Goal: Information Seeking & Learning: Learn about a topic

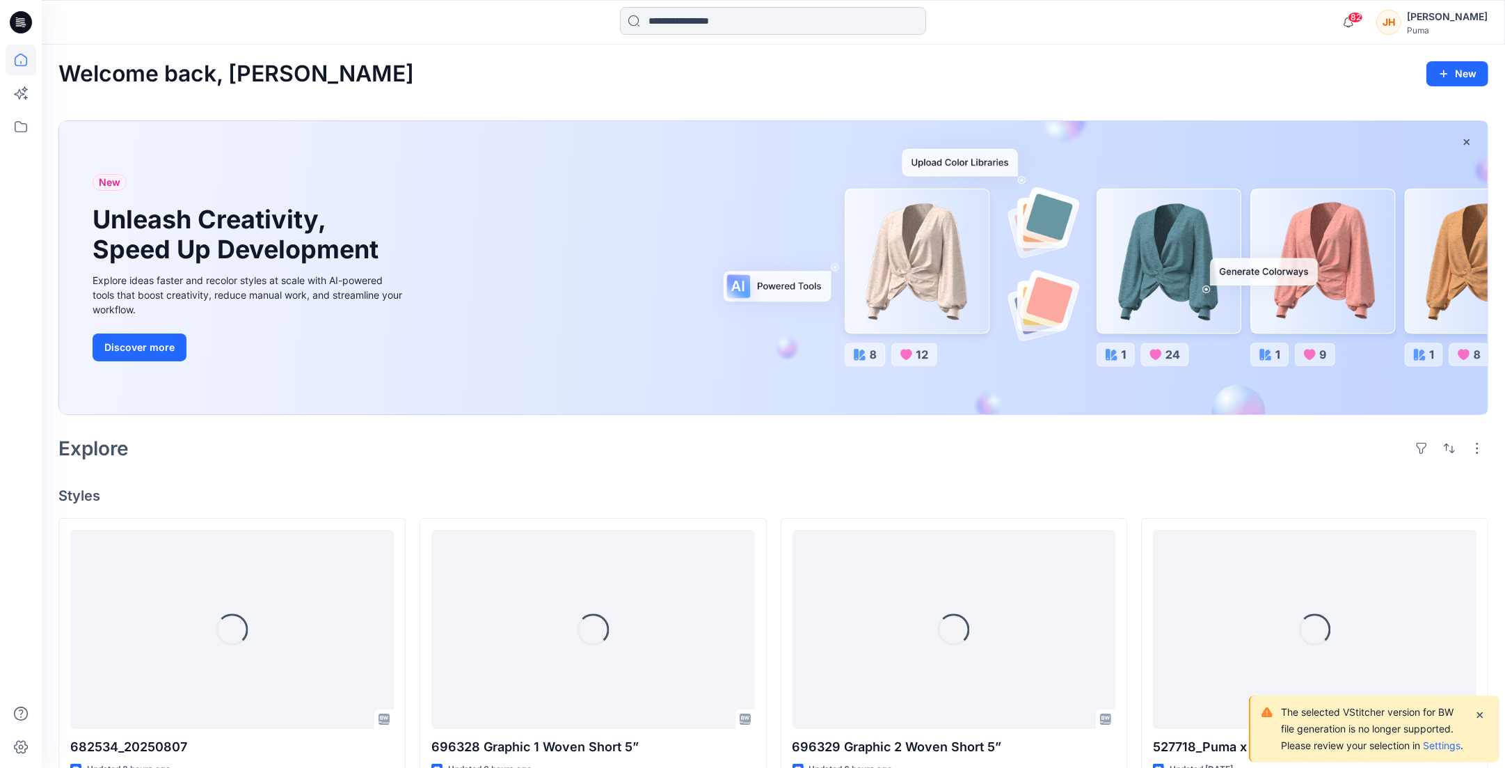
click at [698, 24] on input at bounding box center [773, 21] width 306 height 28
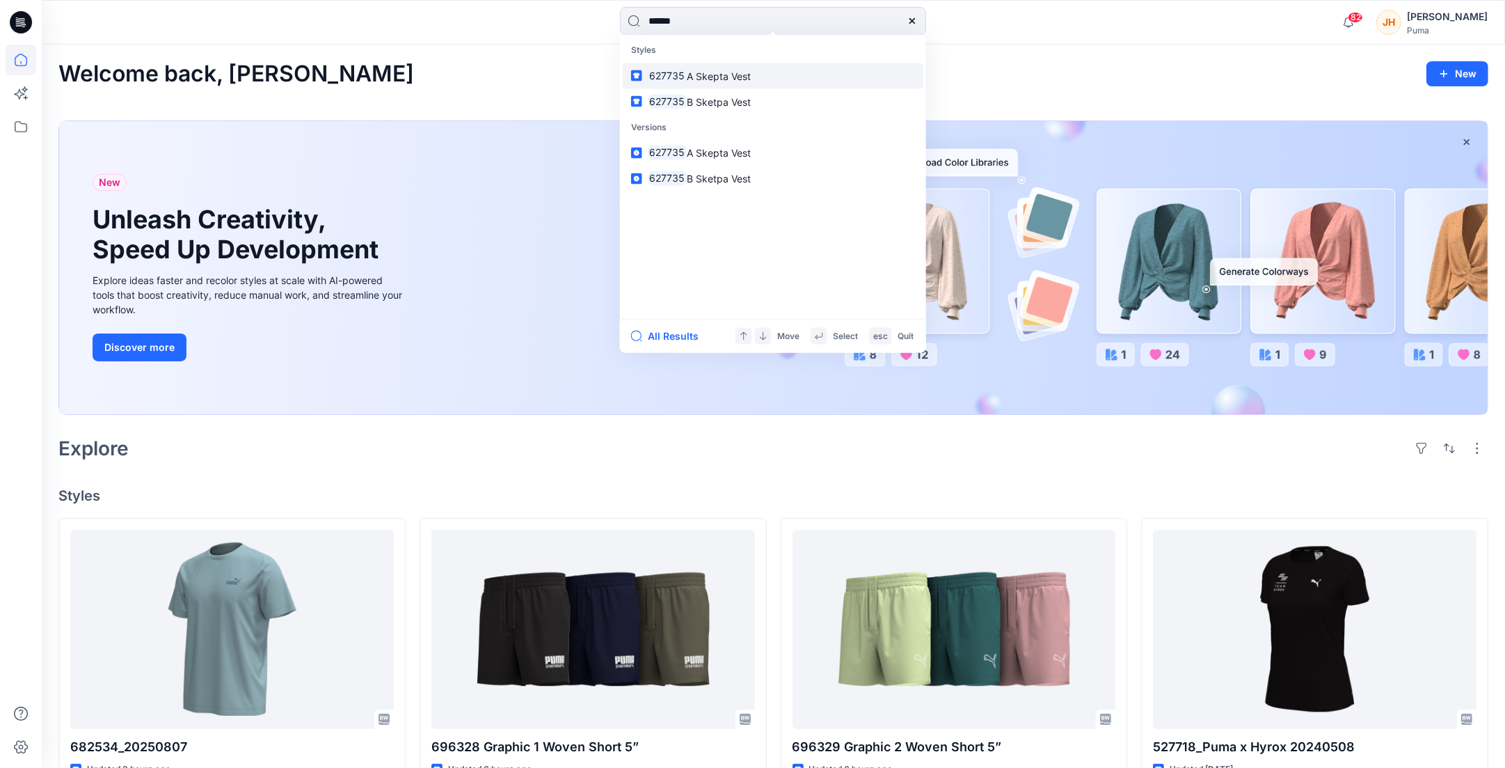
type input "******"
click at [855, 73] on link "627735 A Skepta Vest" at bounding box center [773, 76] width 301 height 26
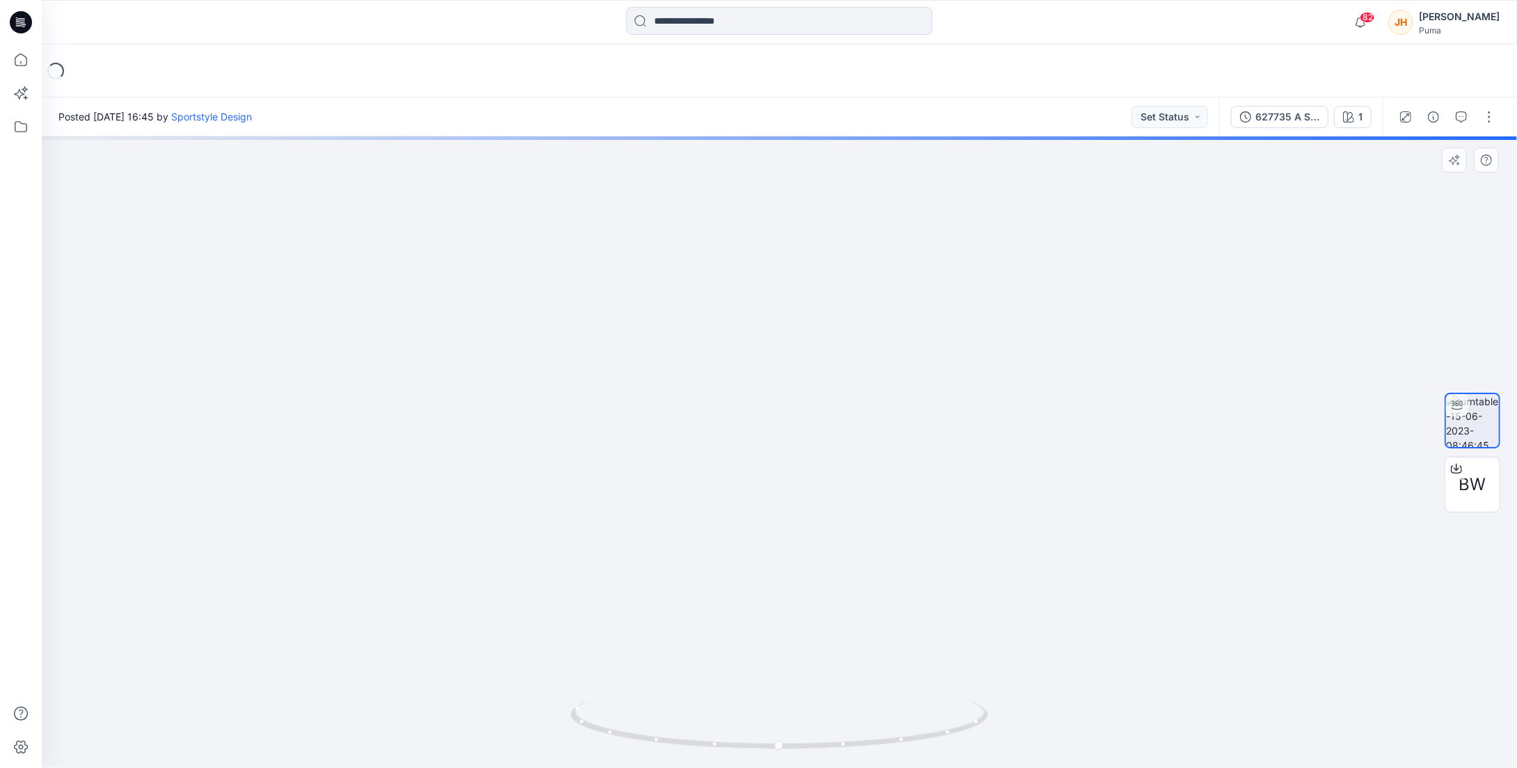
drag, startPoint x: 810, startPoint y: 282, endPoint x: 803, endPoint y: 470, distance: 188.0
click at [803, 470] on img at bounding box center [772, 250] width 1819 height 1038
drag, startPoint x: 830, startPoint y: 441, endPoint x: 832, endPoint y: 367, distance: 73.8
click at [832, 367] on img at bounding box center [777, 220] width 1819 height 1095
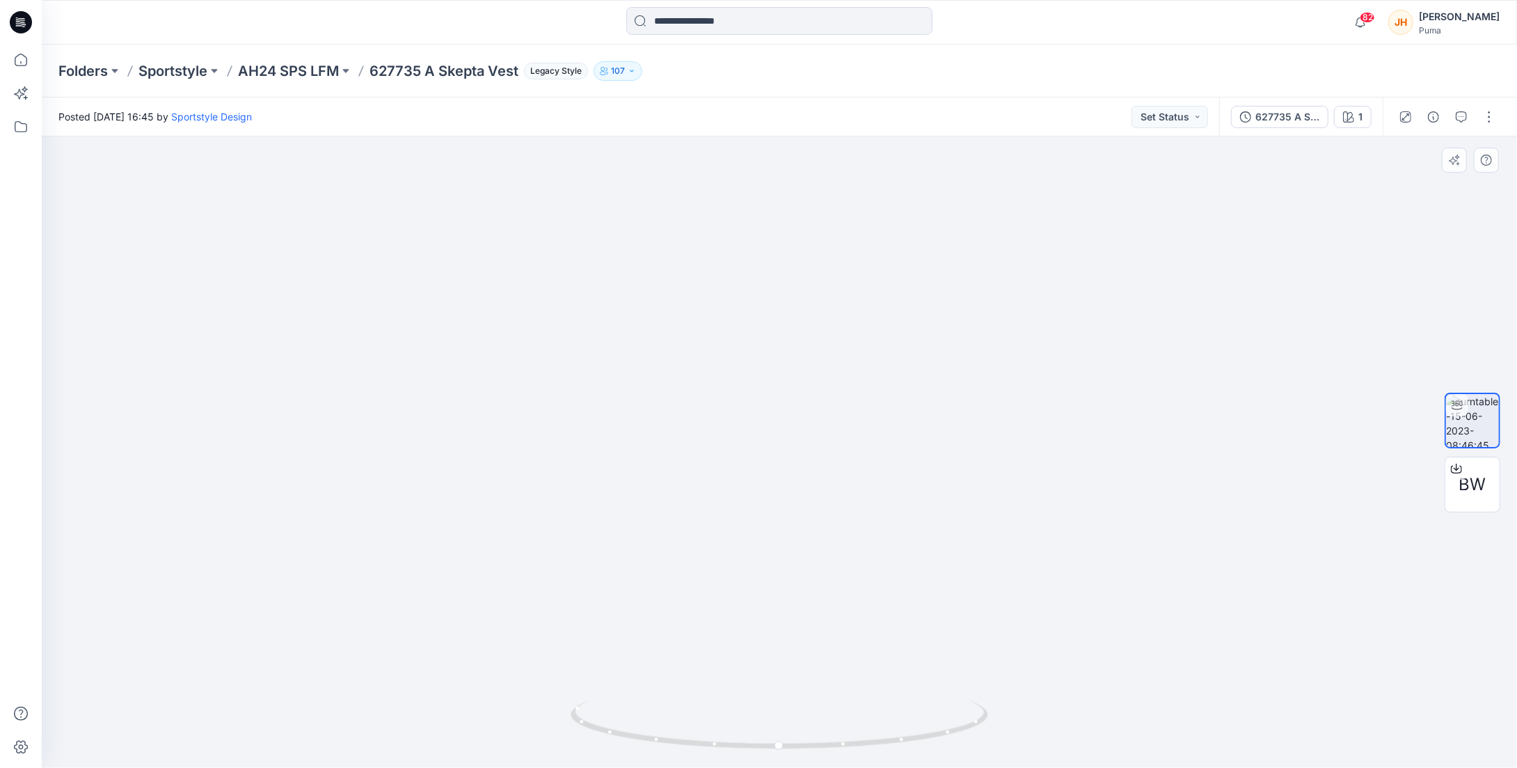
drag, startPoint x: 797, startPoint y: 670, endPoint x: 809, endPoint y: 445, distance: 225.1
click at [809, 445] on img at bounding box center [790, 106] width 1819 height 1323
drag, startPoint x: 813, startPoint y: 559, endPoint x: 822, endPoint y: 369, distance: 190.2
click at [829, 359] on img at bounding box center [806, 10] width 1819 height 1515
drag, startPoint x: 848, startPoint y: 554, endPoint x: 838, endPoint y: 461, distance: 93.8
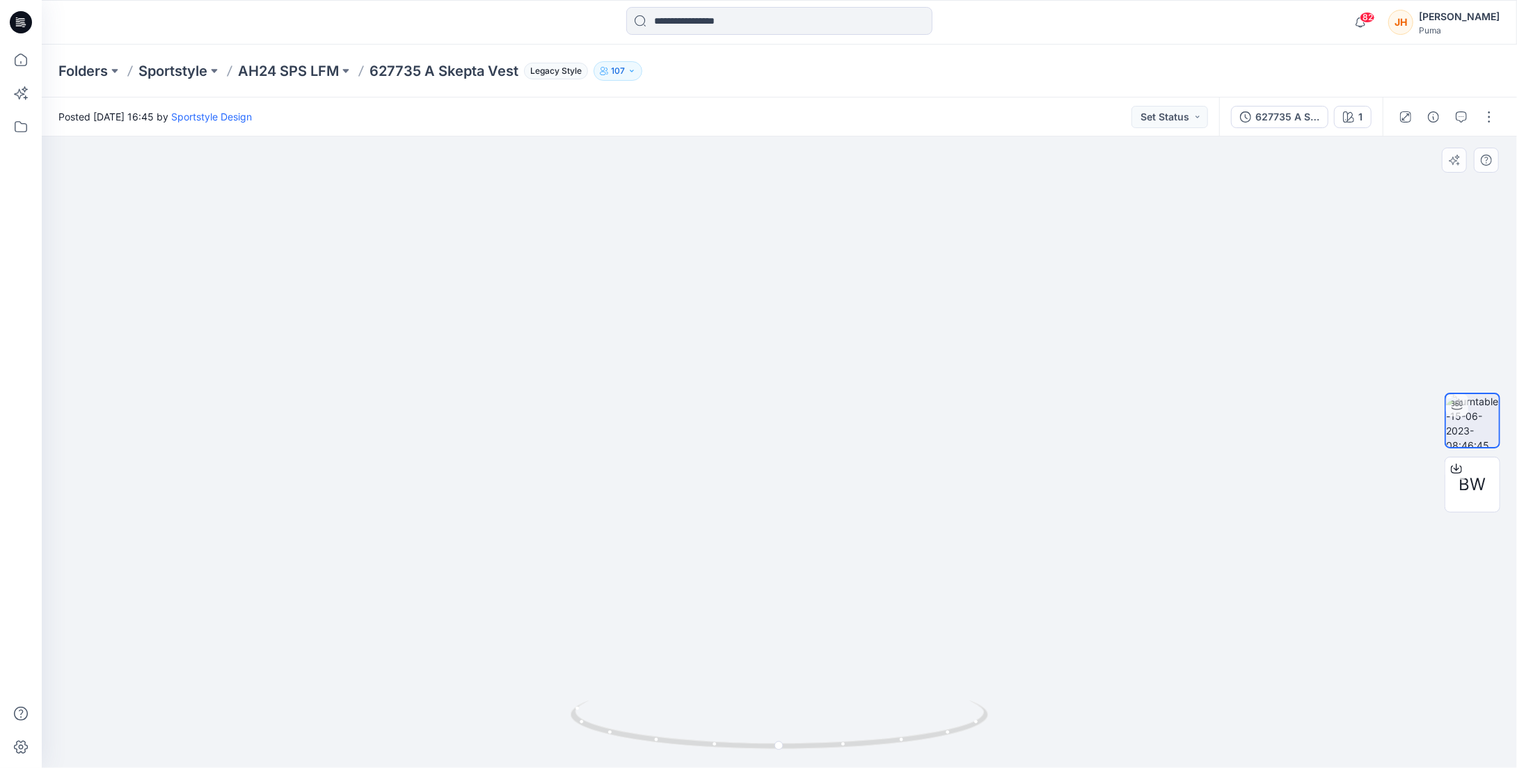
drag, startPoint x: 923, startPoint y: 462, endPoint x: 852, endPoint y: 548, distance: 111.2
drag, startPoint x: 694, startPoint y: 440, endPoint x: 726, endPoint y: 278, distance: 166.0
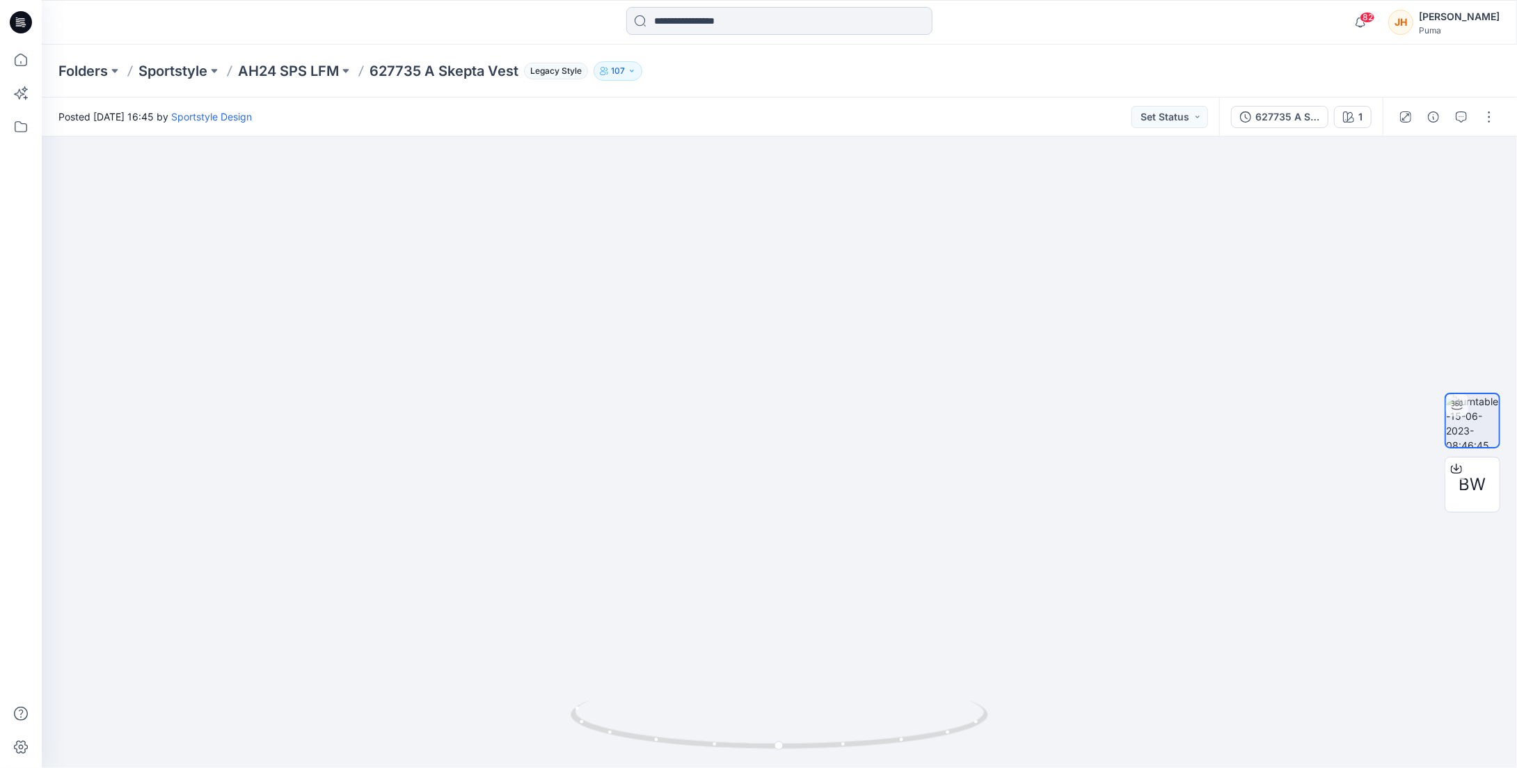
click at [738, 19] on input at bounding box center [779, 21] width 306 height 28
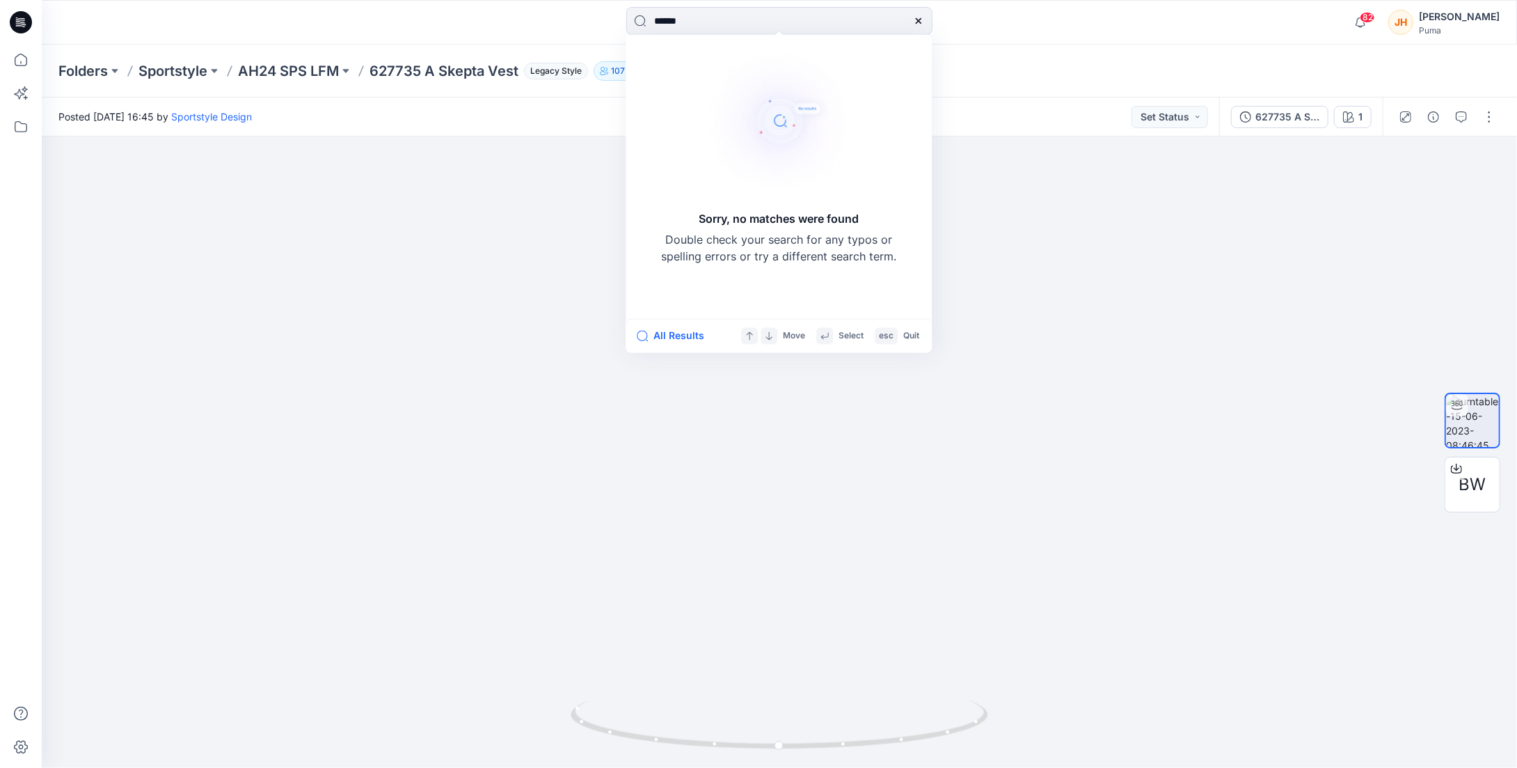
click at [495, 118] on div "Posted [DATE] 16:45 by Sportstyle Design Set Status" at bounding box center [630, 116] width 1177 height 38
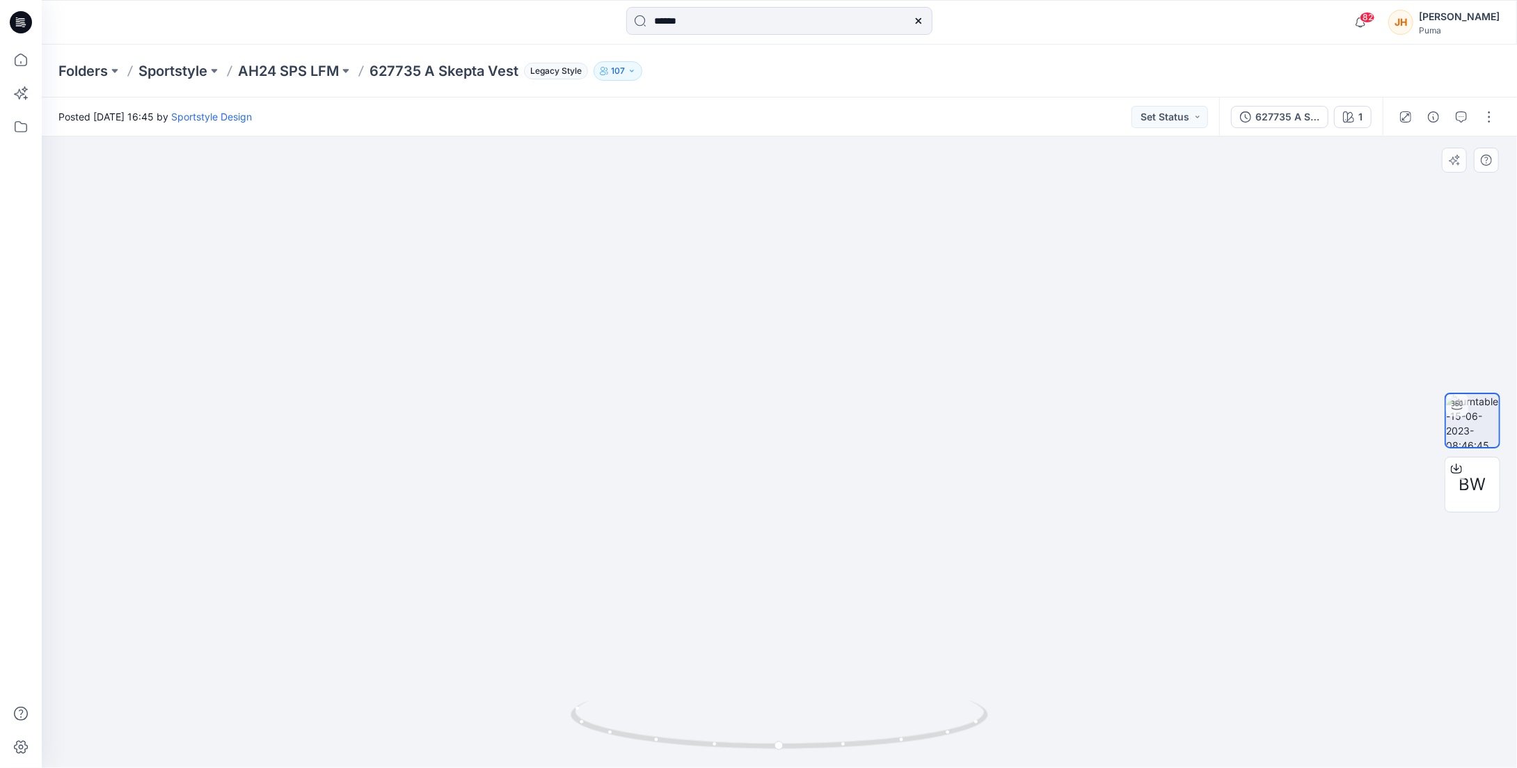
drag, startPoint x: 767, startPoint y: 321, endPoint x: 748, endPoint y: 463, distance: 143.9
click at [751, 466] on img at bounding box center [711, 54] width 1819 height 1427
drag, startPoint x: 801, startPoint y: 251, endPoint x: 762, endPoint y: 468, distance: 220.6
click at [762, 468] on img at bounding box center [704, 87] width 1819 height 1362
drag, startPoint x: 748, startPoint y: 401, endPoint x: 744, endPoint y: 452, distance: 51.7
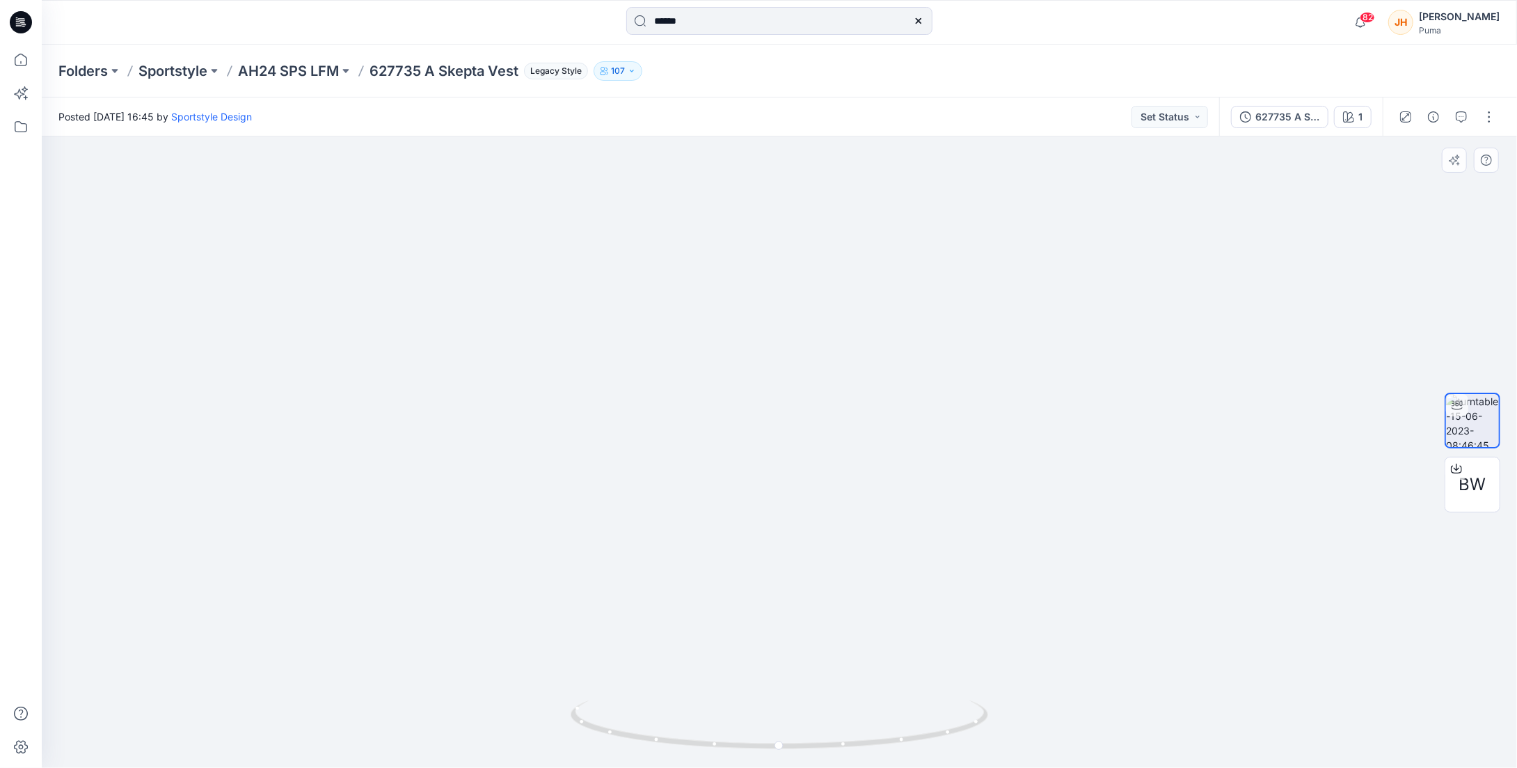
click at [744, 452] on img at bounding box center [668, 208] width 1819 height 1120
click at [713, 29] on input "******" at bounding box center [779, 21] width 306 height 28
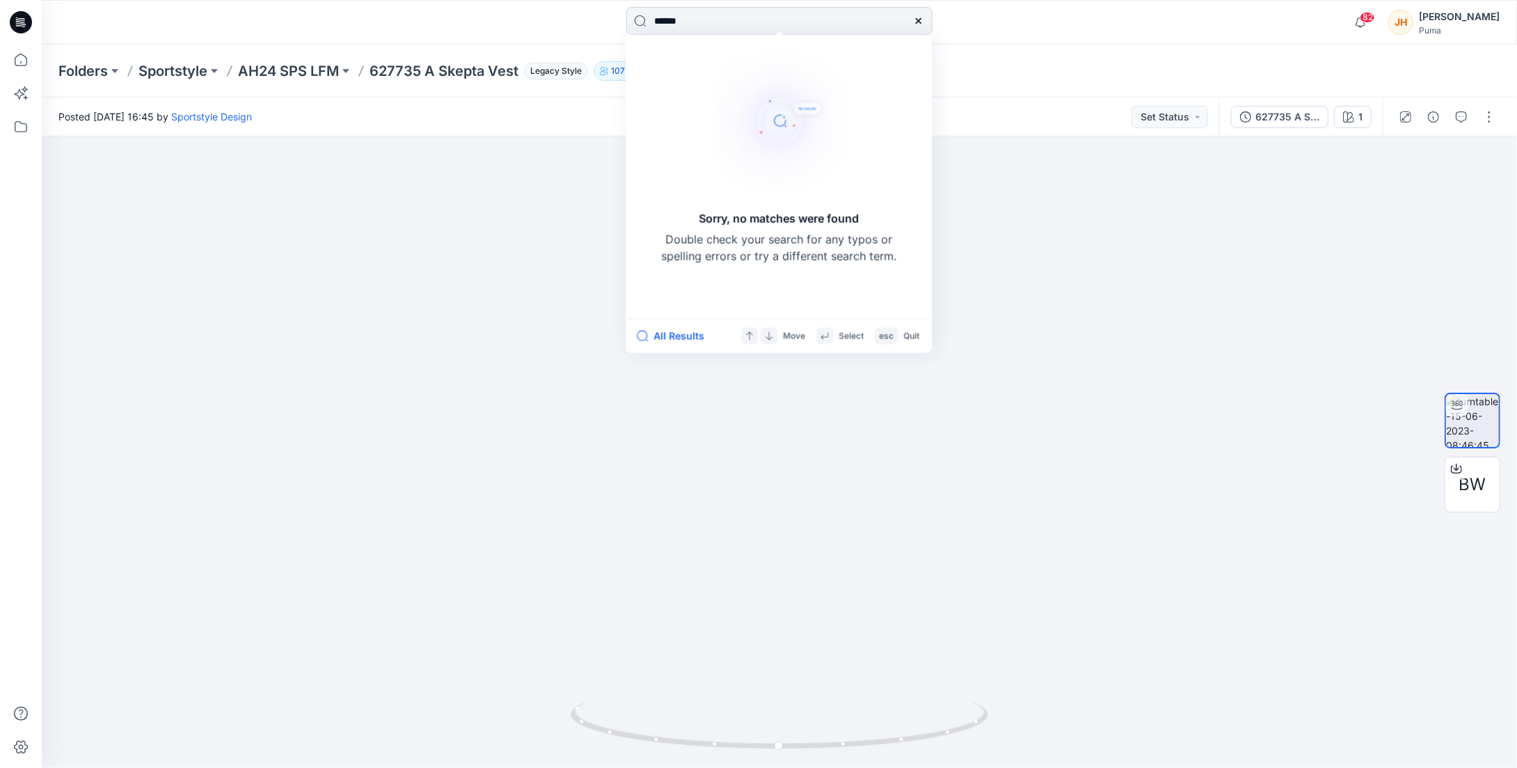
click at [713, 29] on input "******" at bounding box center [779, 21] width 306 height 28
type input "******"
